Goal: Navigation & Orientation: Go to known website

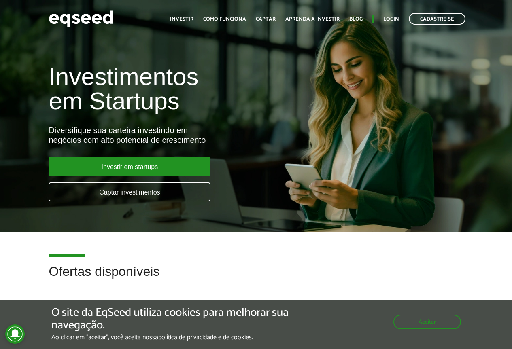
click at [413, 45] on article "Investimentos em Startups Diversifique sua carteira investindo em negócios com …" at bounding box center [256, 116] width 512 height 232
drag, startPoint x: 398, startPoint y: 13, endPoint x: 395, endPoint y: 17, distance: 5.8
click at [395, 17] on div "Toggle navigation Início Investir Como funciona Captar Aprenda a investir Blog …" at bounding box center [318, 18] width 304 height 21
click at [395, 17] on link "Login" at bounding box center [391, 19] width 16 height 5
